Goal: Information Seeking & Learning: Learn about a topic

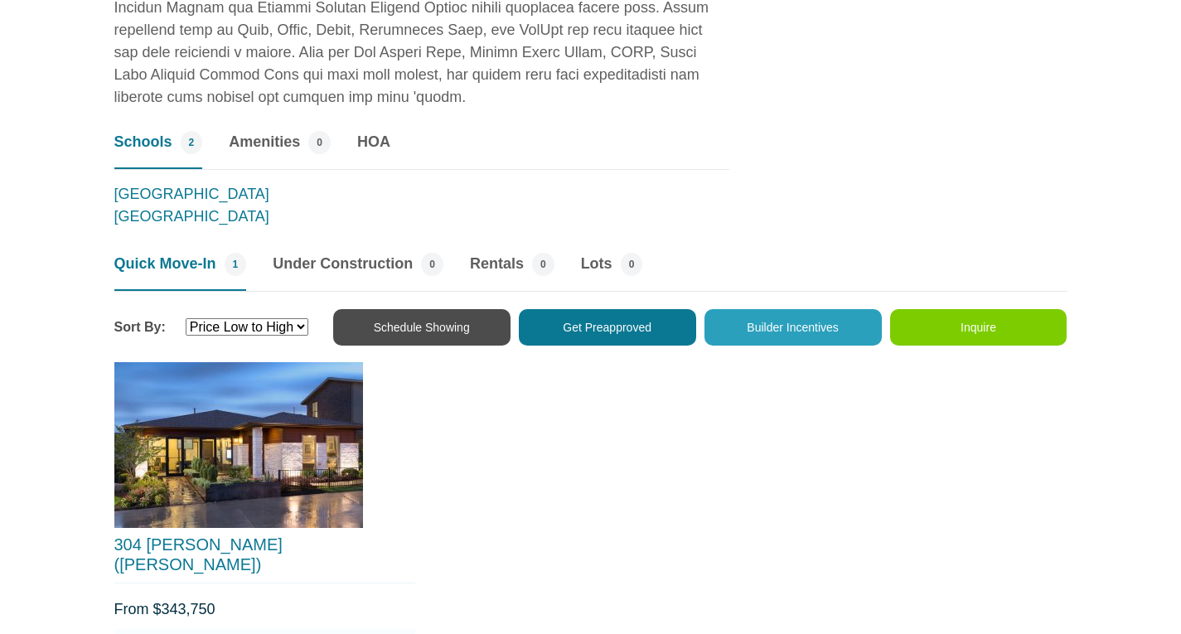
scroll to position [1709, 0]
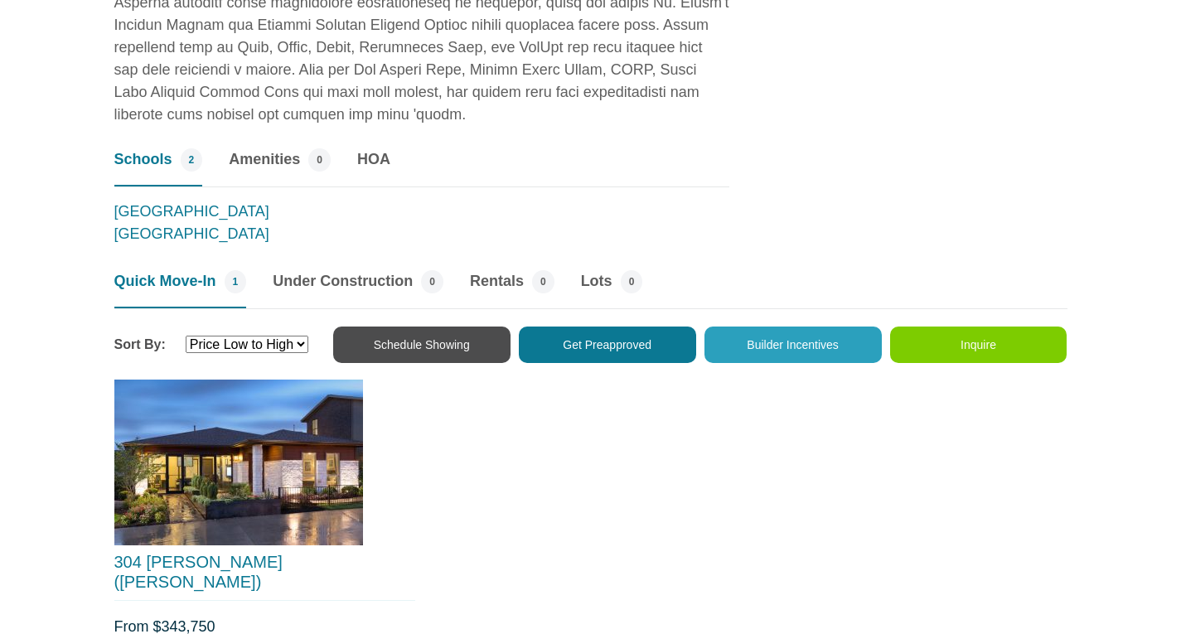
click at [253, 443] on img at bounding box center [238, 463] width 249 height 166
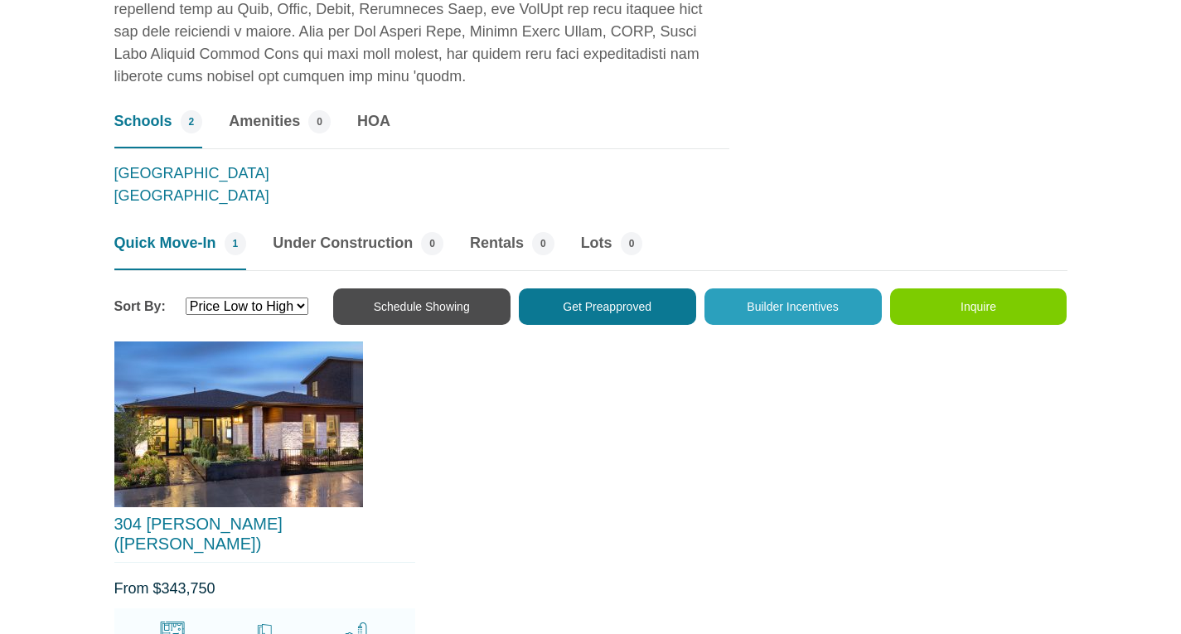
scroll to position [1738, 0]
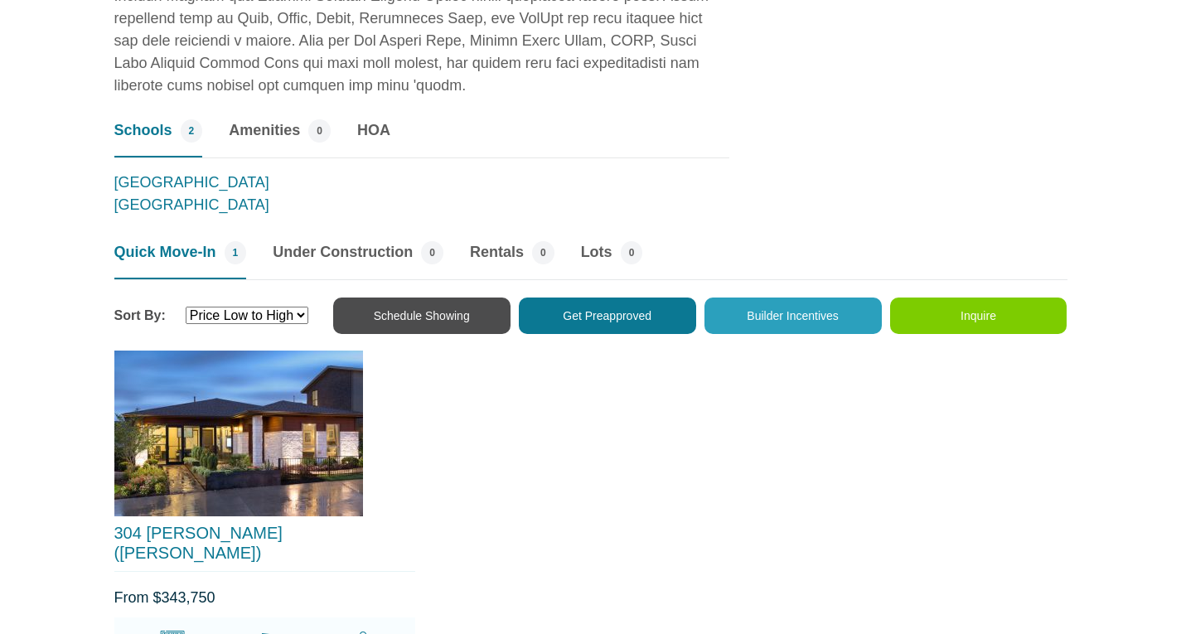
click at [173, 444] on img at bounding box center [238, 434] width 249 height 166
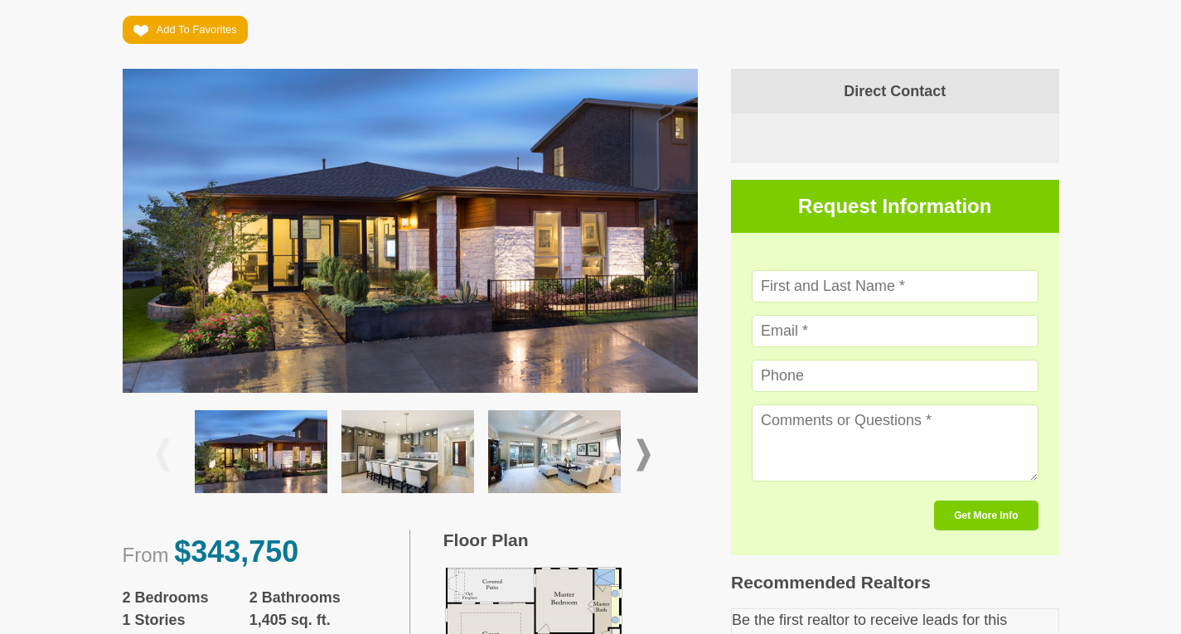
scroll to position [274, 0]
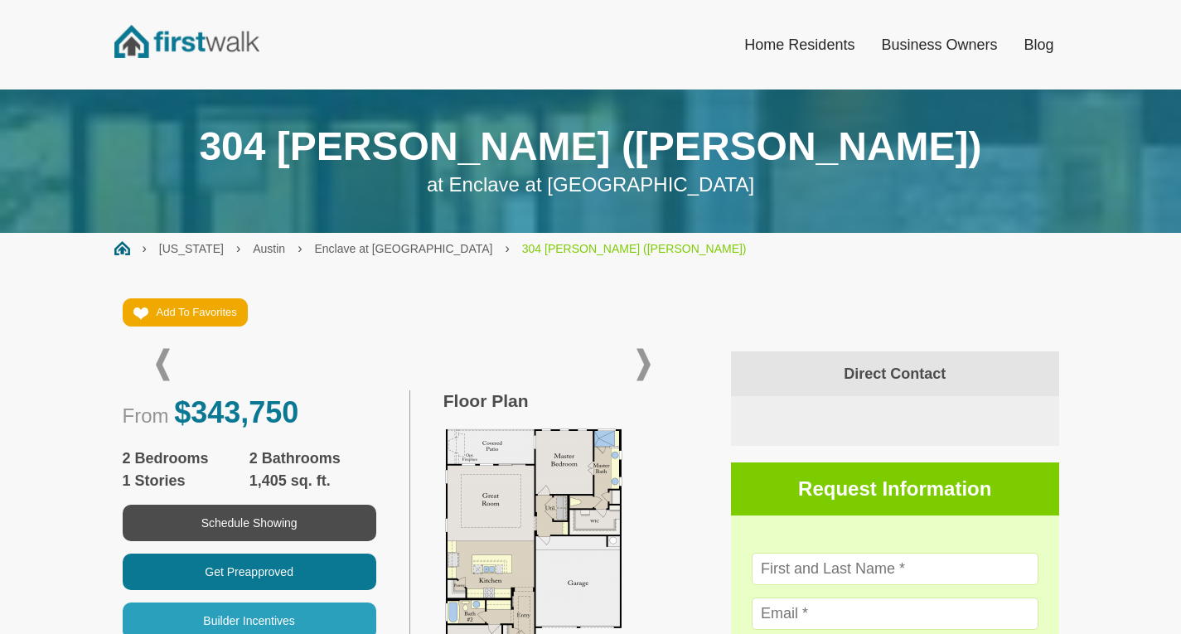
scroll to position [274, 0]
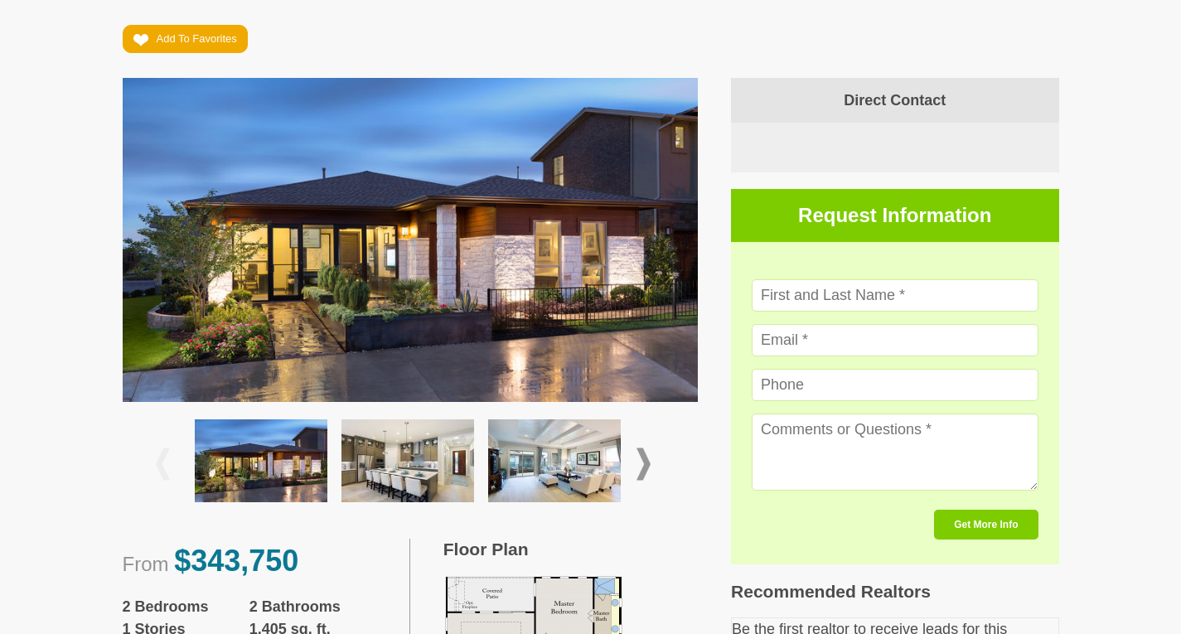
click at [647, 465] on span at bounding box center [644, 465] width 14 height 32
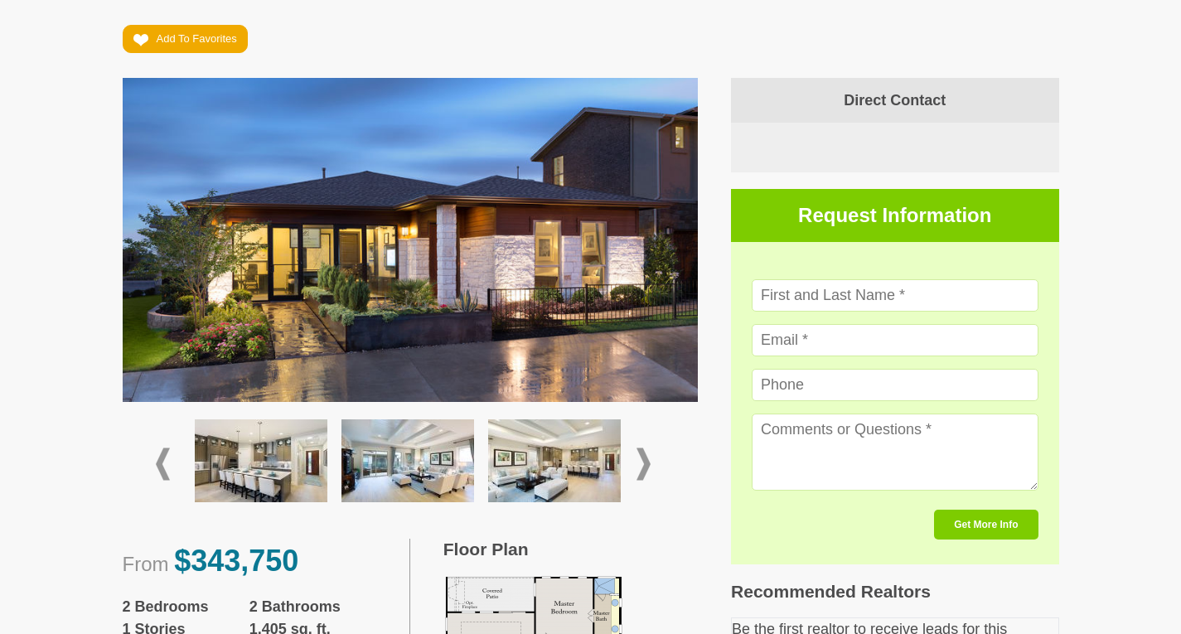
click at [647, 465] on span at bounding box center [644, 465] width 14 height 32
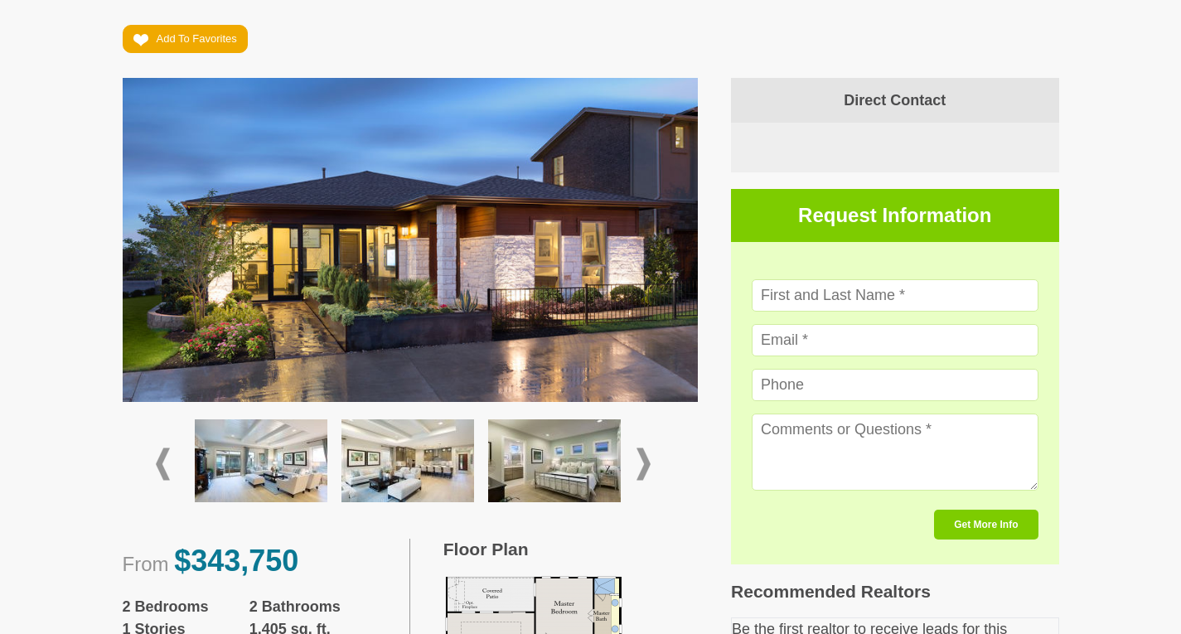
click at [228, 449] on img at bounding box center [261, 461] width 133 height 83
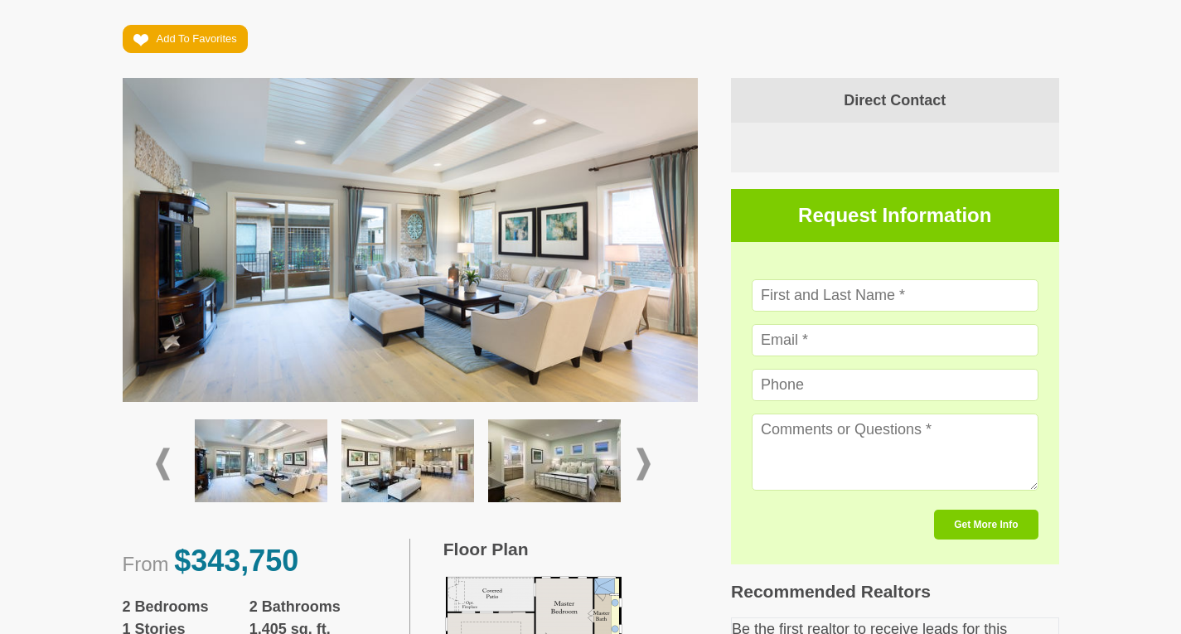
click at [163, 458] on span at bounding box center [163, 465] width 14 height 32
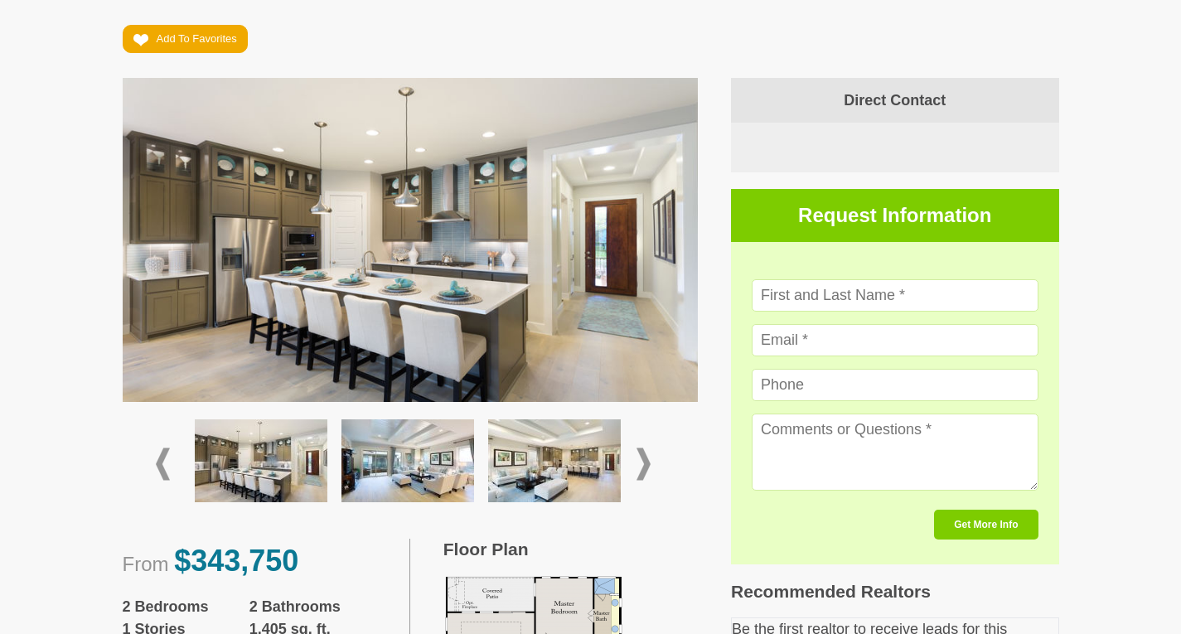
click at [163, 458] on span at bounding box center [163, 465] width 14 height 32
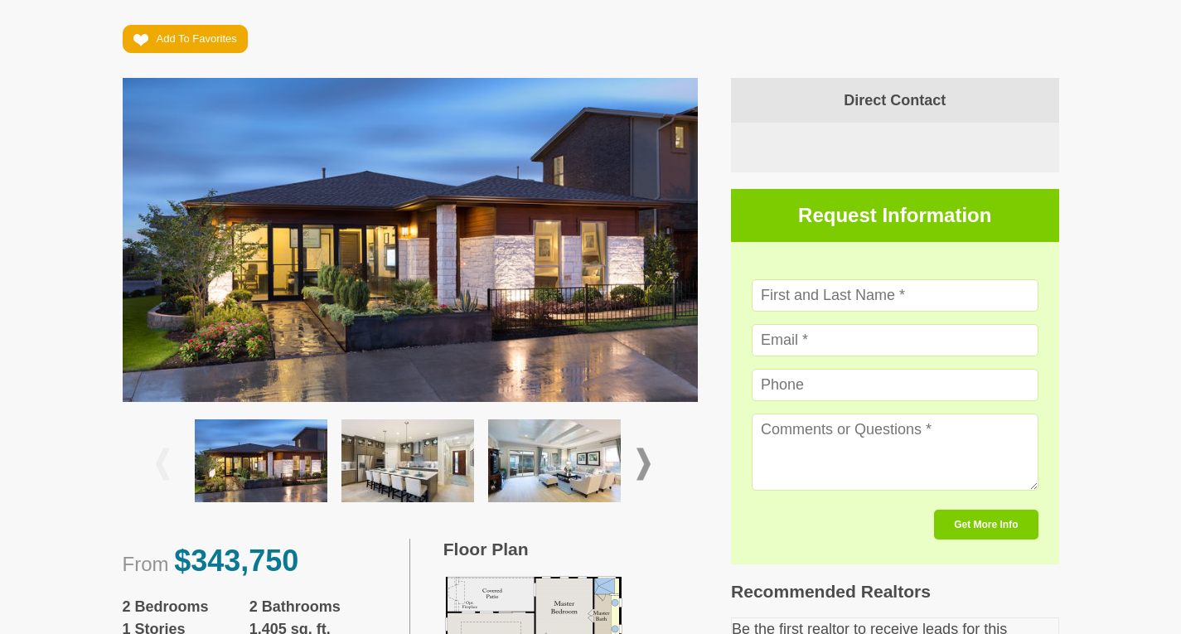
click at [652, 465] on div at bounding box center [410, 464] width 509 height 98
click at [642, 462] on span at bounding box center [644, 465] width 14 height 32
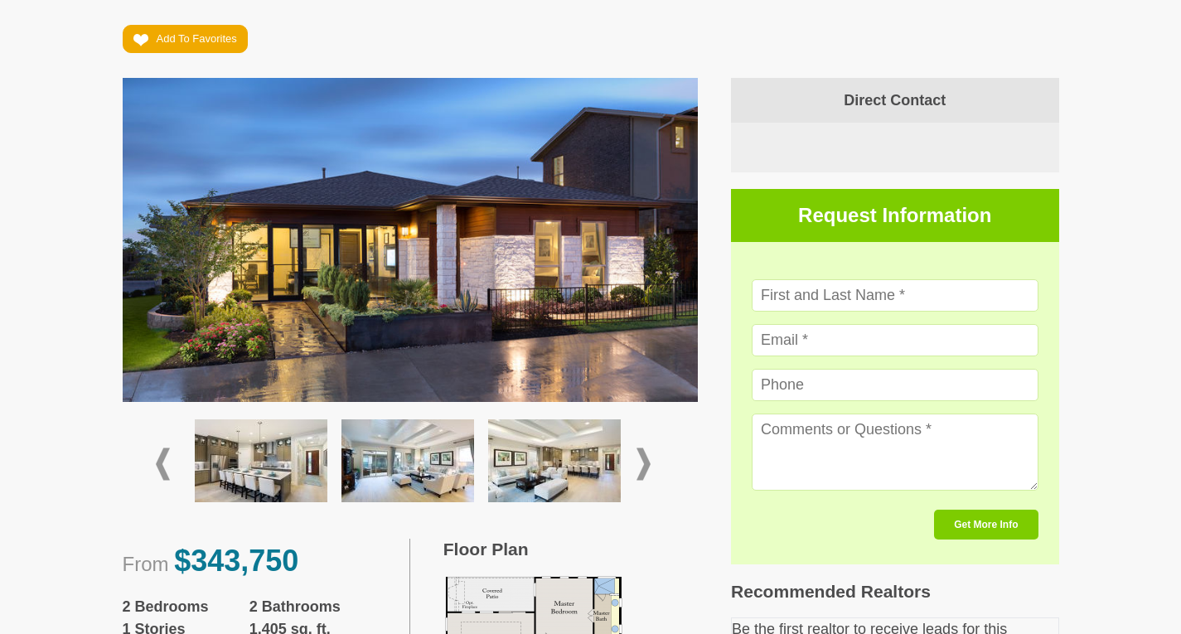
click at [642, 462] on span at bounding box center [644, 465] width 14 height 32
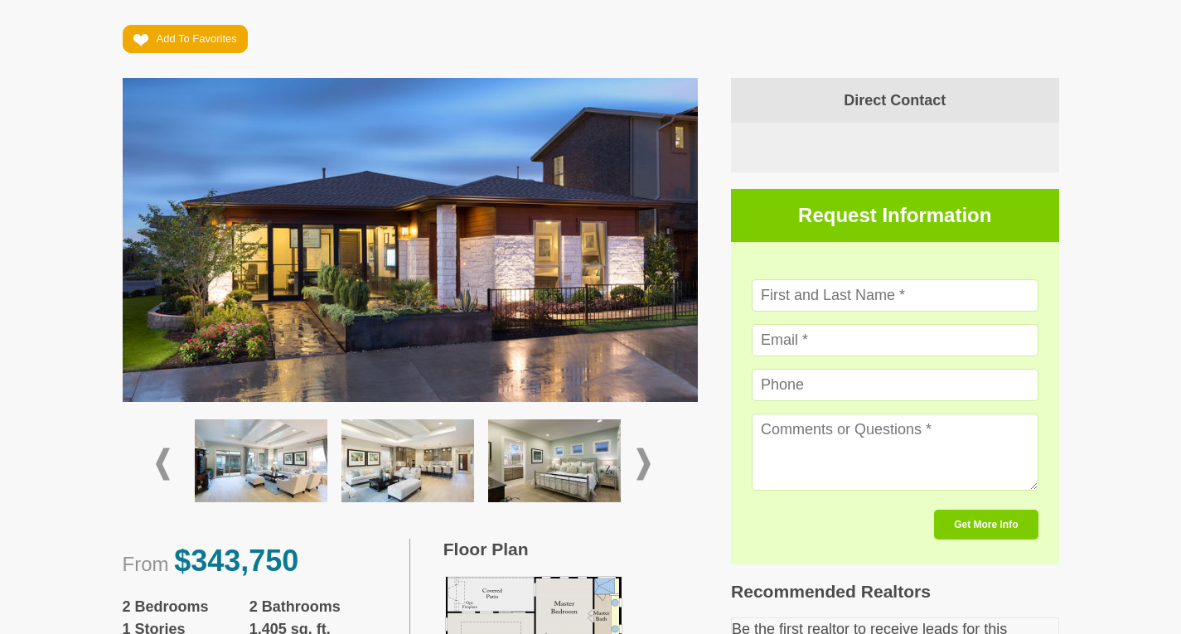
click at [642, 462] on span at bounding box center [644, 465] width 14 height 32
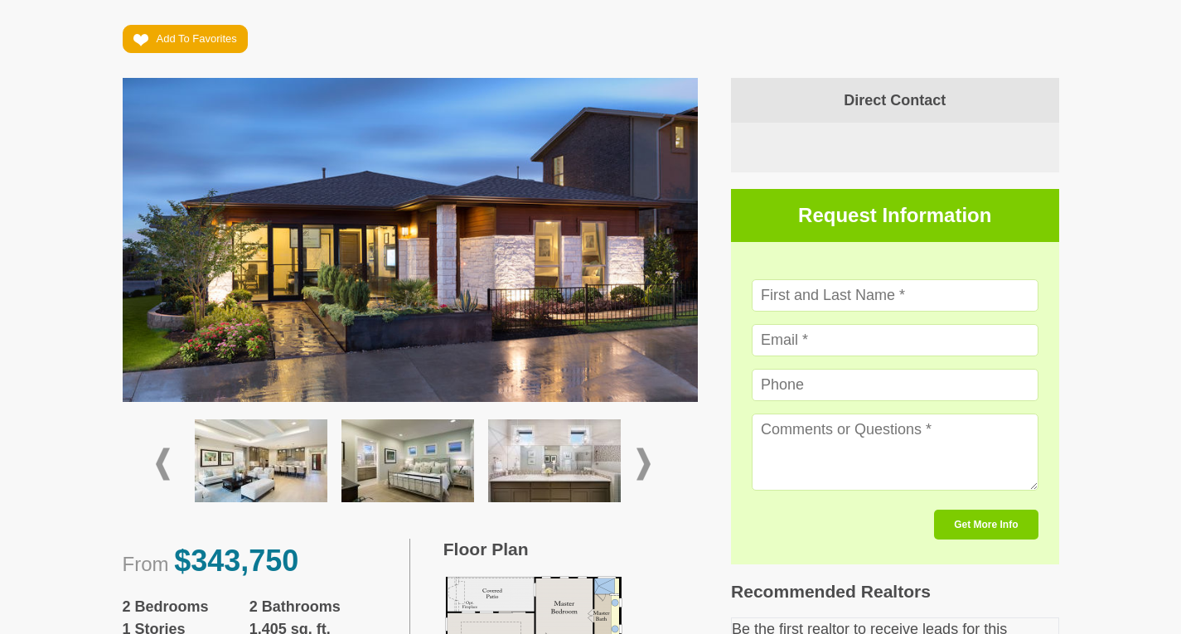
click at [642, 462] on span at bounding box center [644, 465] width 14 height 32
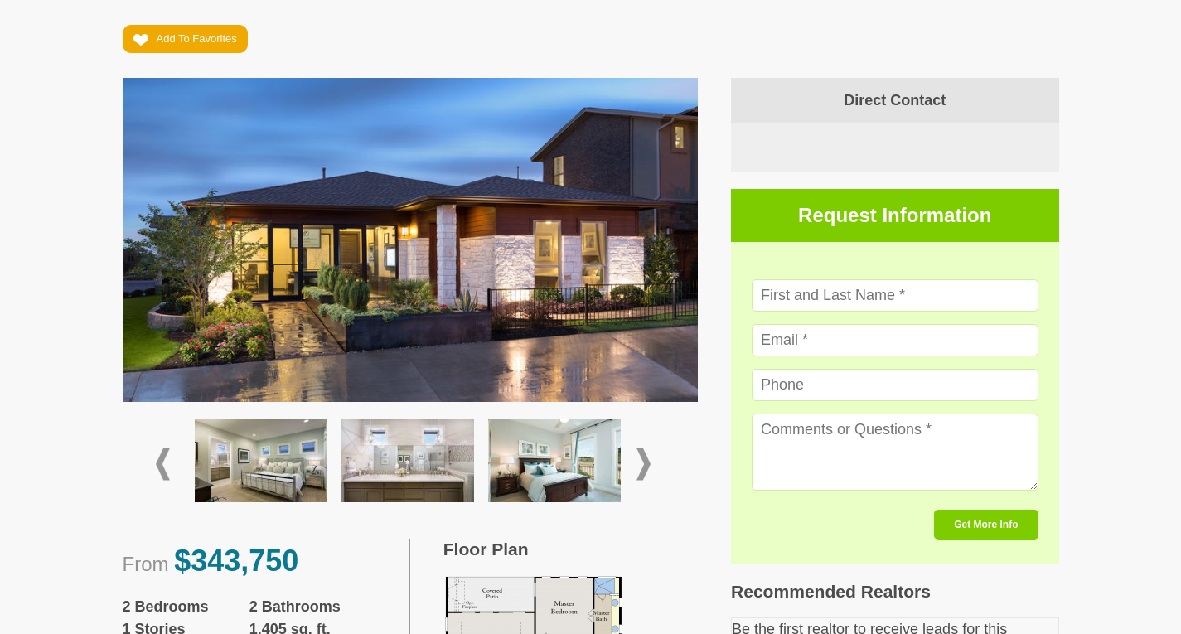
click at [642, 462] on span at bounding box center [644, 465] width 14 height 32
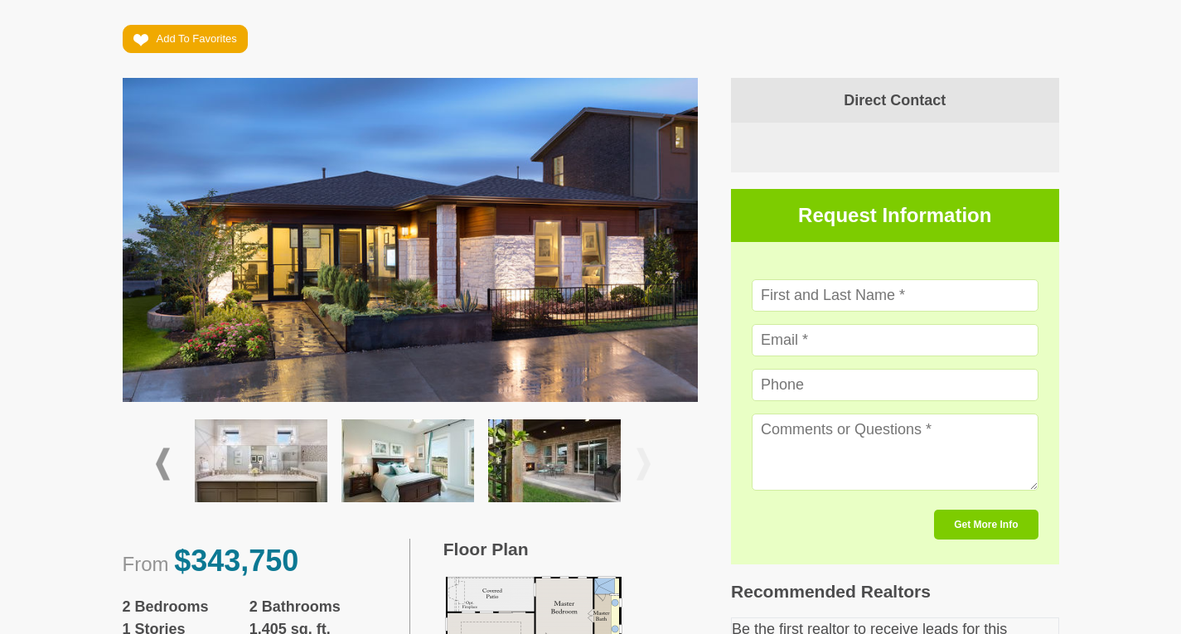
click at [444, 453] on img at bounding box center [408, 461] width 133 height 83
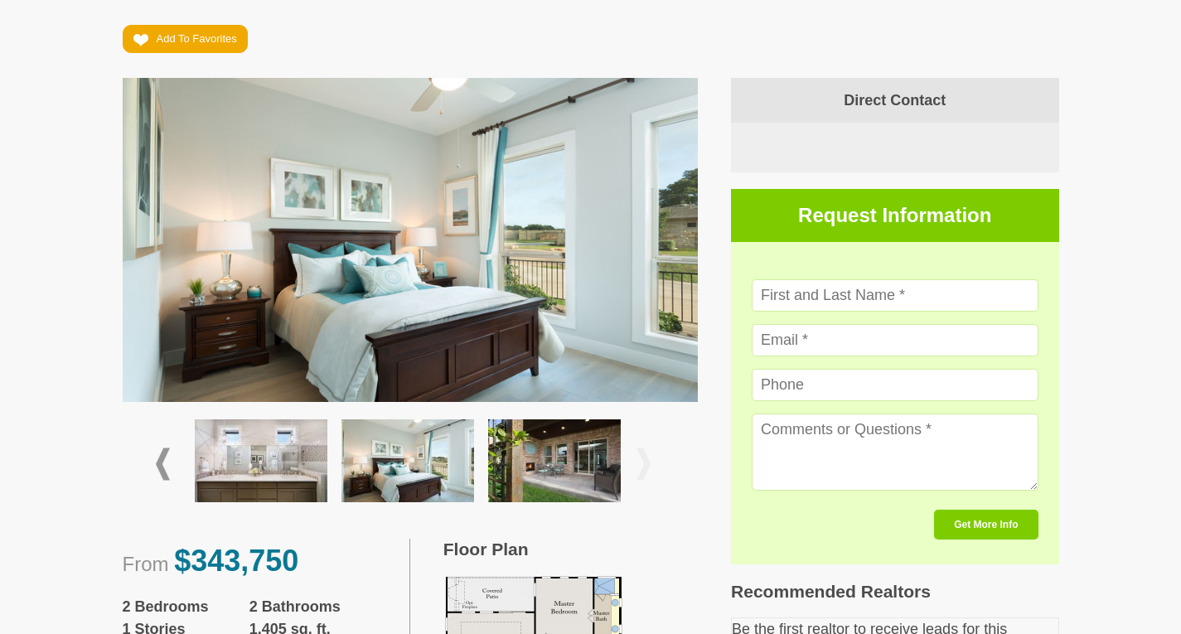
click at [400, 459] on img at bounding box center [408, 461] width 133 height 83
click at [571, 468] on img at bounding box center [554, 461] width 133 height 83
